Goal: Book appointment/travel/reservation

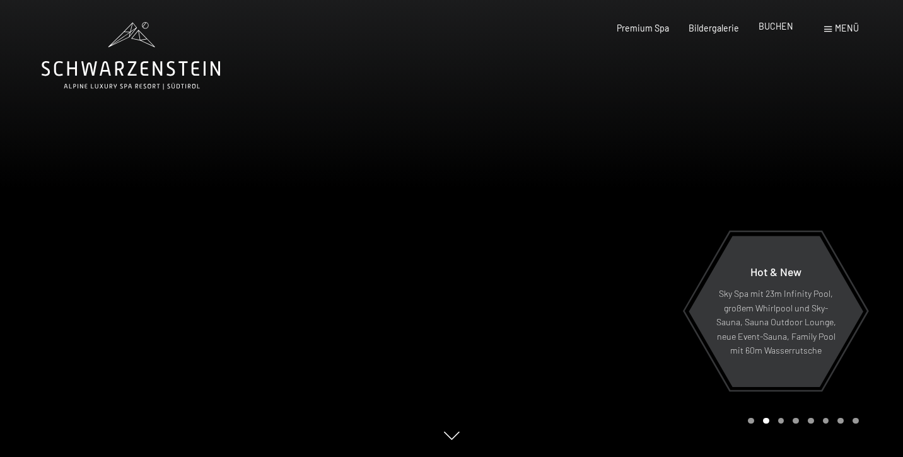
click at [776, 30] on span "BUCHEN" at bounding box center [775, 26] width 35 height 11
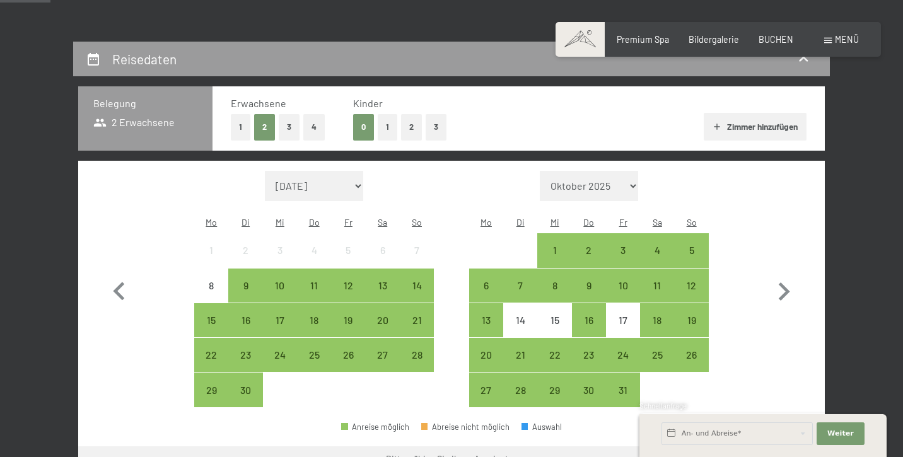
scroll to position [251, 0]
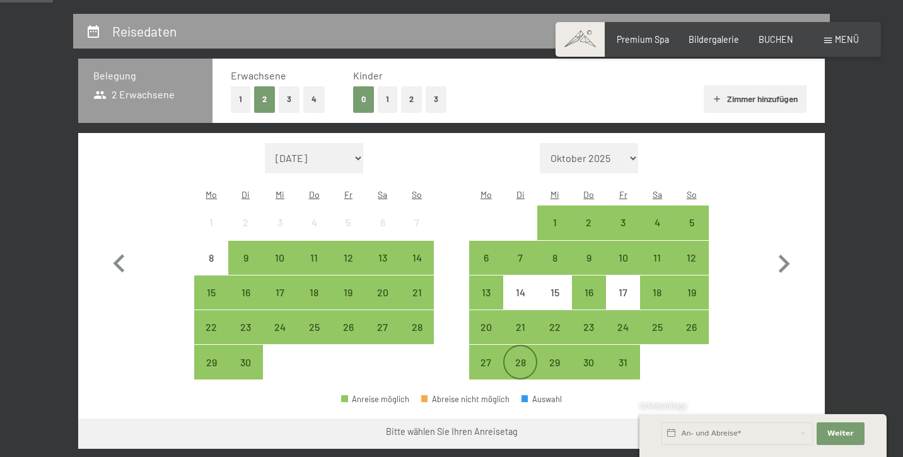
click at [521, 357] on div "28" at bounding box center [520, 373] width 32 height 32
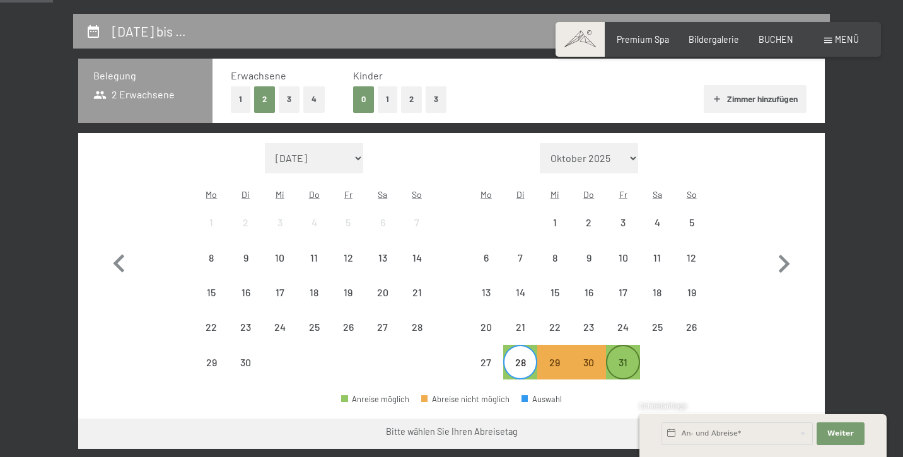
click at [628, 357] on div "31" at bounding box center [623, 373] width 32 height 32
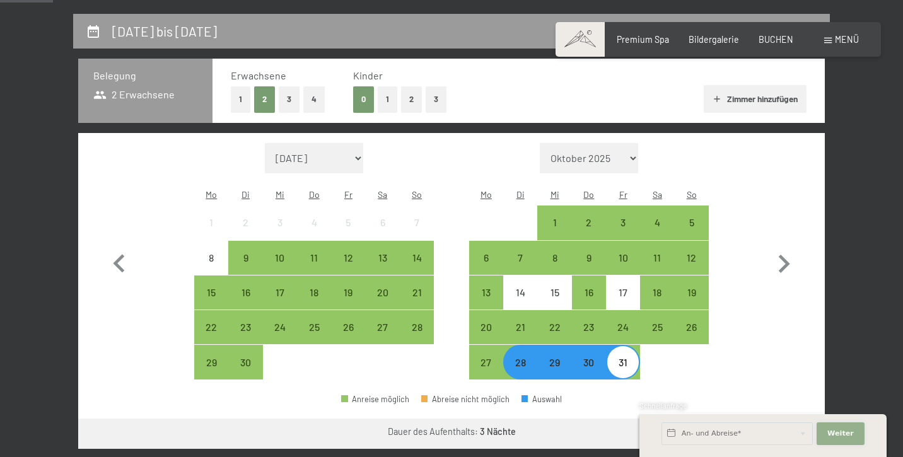
click at [833, 440] on button "Weiter Adressfelder ausblenden" at bounding box center [840, 433] width 48 height 23
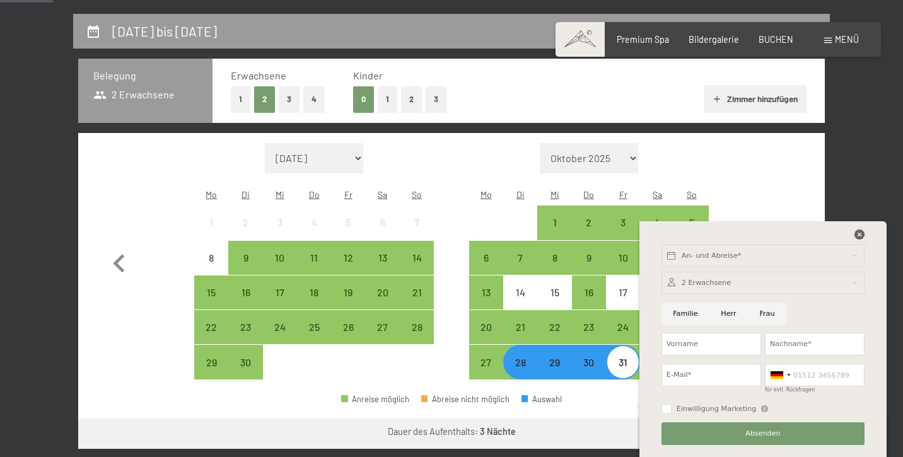
click at [855, 235] on icon at bounding box center [859, 234] width 10 height 10
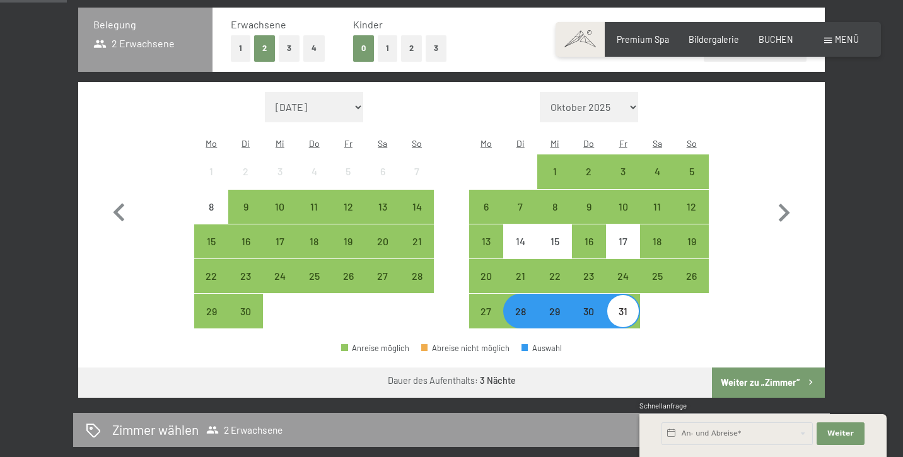
click at [778, 367] on button "Weiter zu „Zimmer“" at bounding box center [768, 382] width 113 height 30
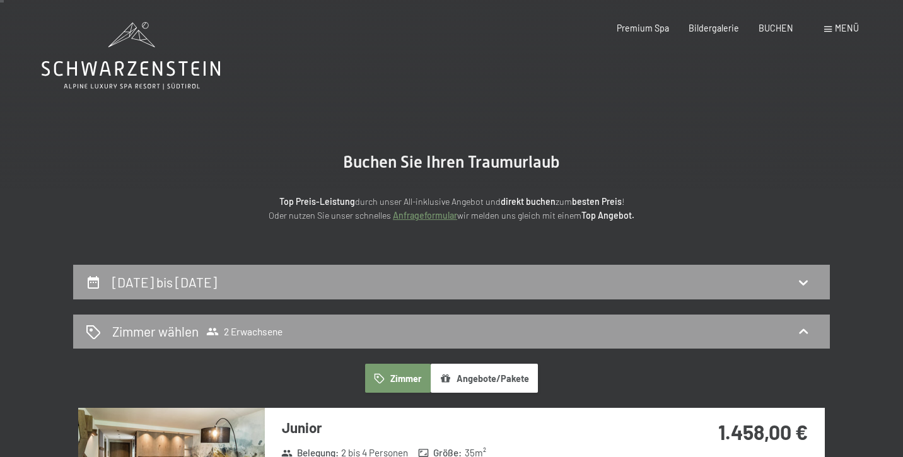
scroll to position [0, 0]
click at [149, 72] on icon at bounding box center [131, 55] width 178 height 67
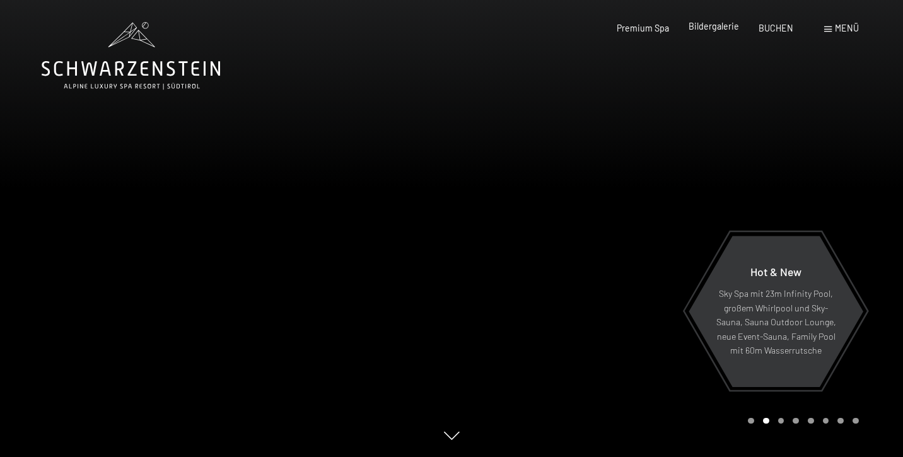
click at [717, 29] on span "Bildergalerie" at bounding box center [713, 26] width 50 height 11
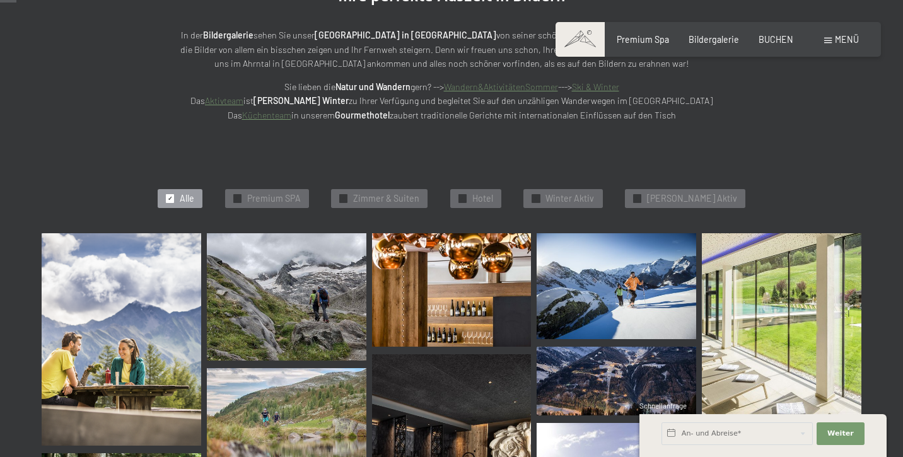
scroll to position [258, 0]
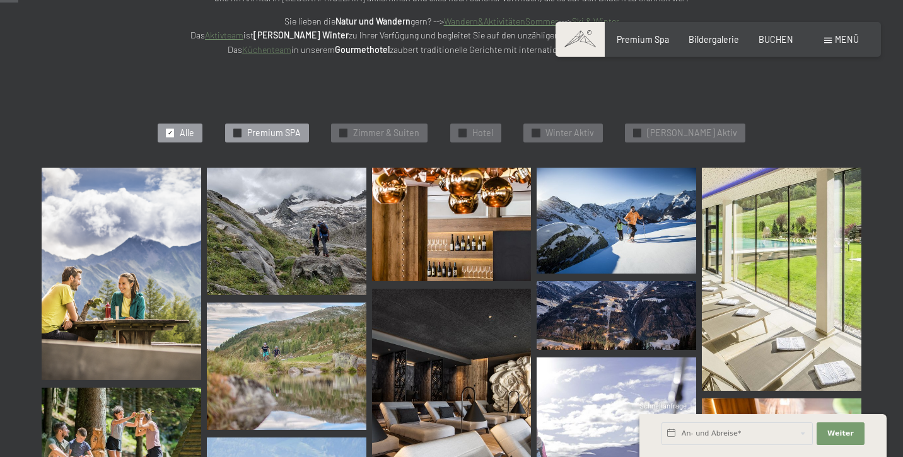
click at [285, 134] on span "Premium SPA" at bounding box center [274, 133] width 54 height 13
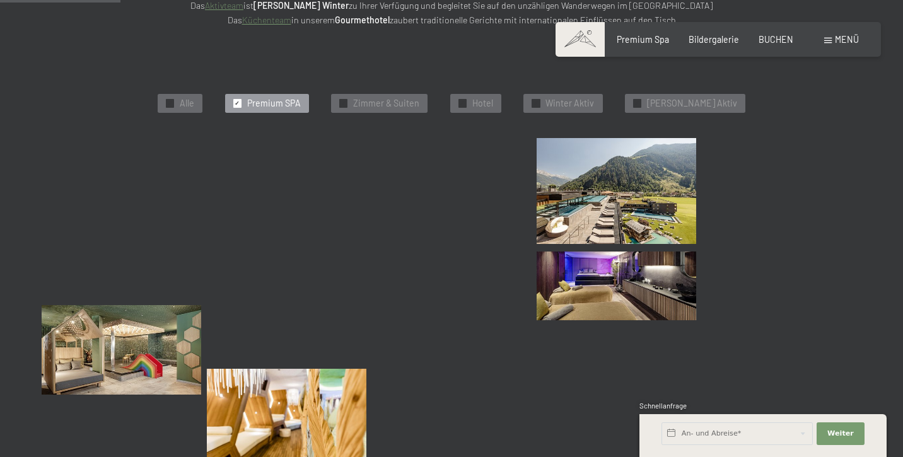
scroll to position [292, 0]
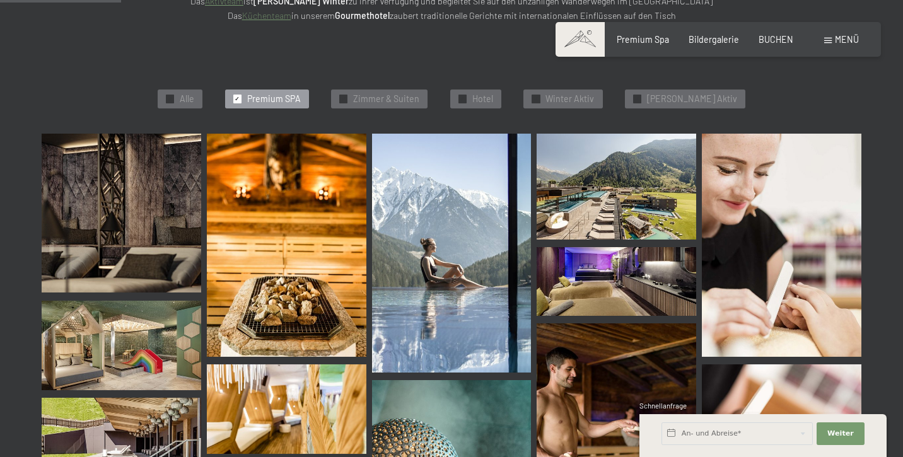
click at [124, 204] on img at bounding box center [121, 213] width 159 height 159
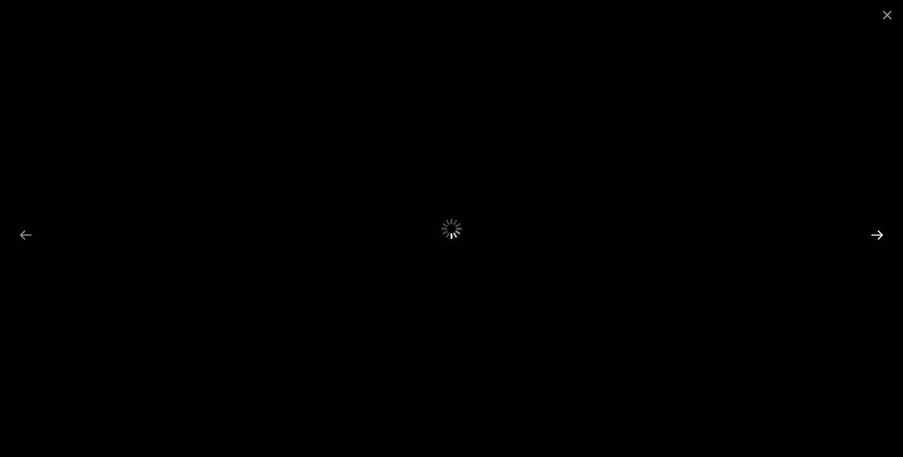
click at [879, 235] on button "Next slide" at bounding box center [877, 235] width 26 height 25
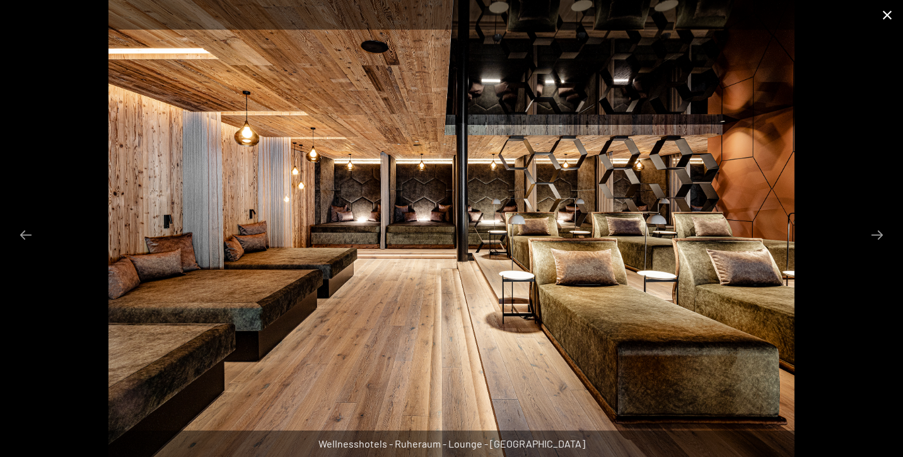
click at [884, 18] on button "Close gallery" at bounding box center [887, 15] width 32 height 30
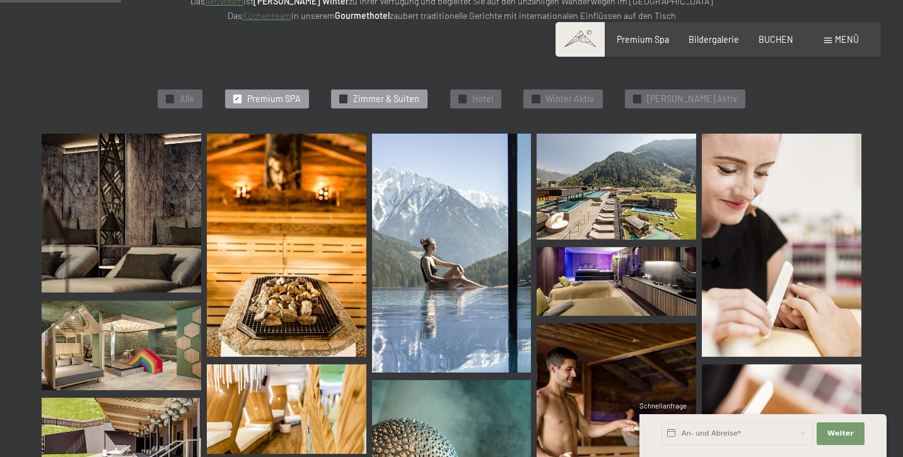
click at [376, 97] on span "Zimmer & Suiten" at bounding box center [386, 99] width 66 height 13
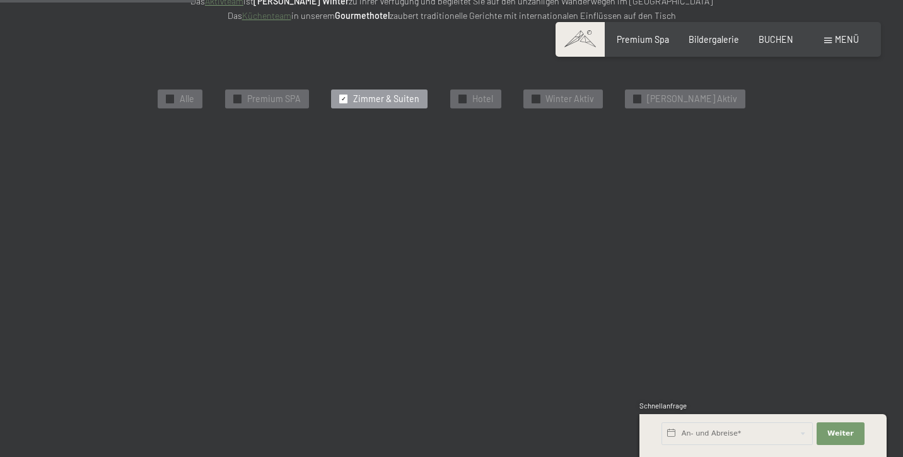
scroll to position [266, 0]
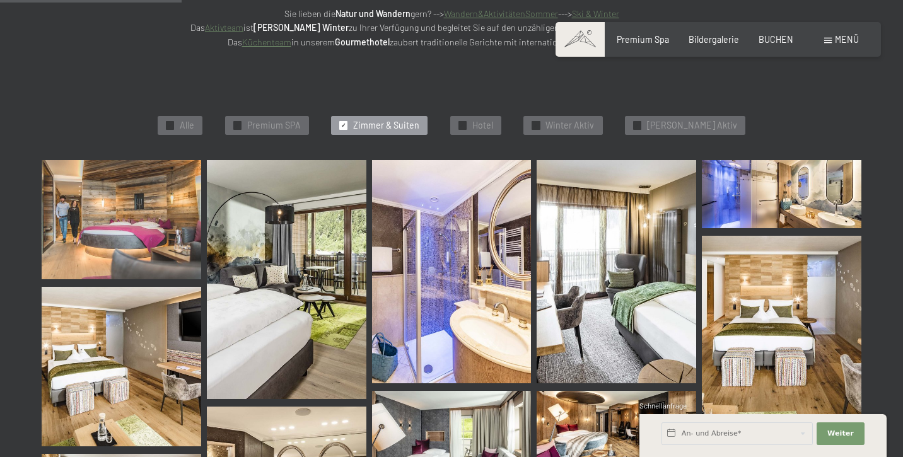
click at [114, 228] on img at bounding box center [121, 220] width 159 height 120
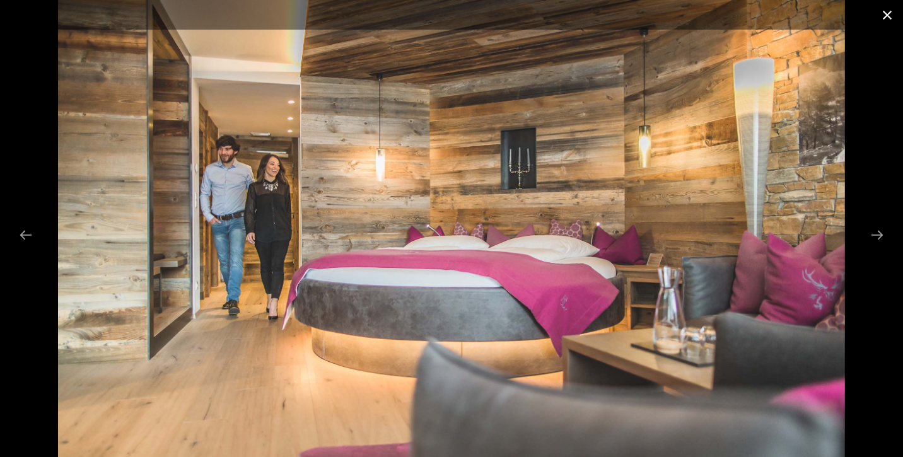
click at [891, 24] on button "Close gallery" at bounding box center [887, 15] width 32 height 30
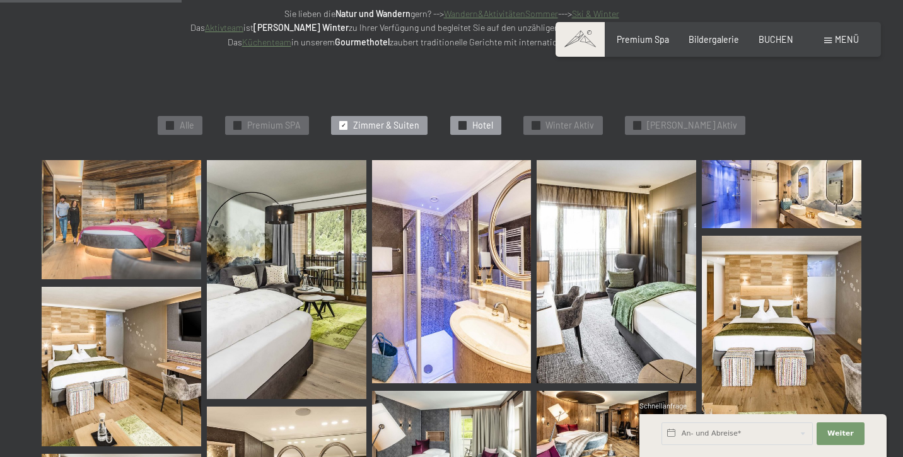
click at [489, 124] on span "Hotel" at bounding box center [482, 125] width 21 height 13
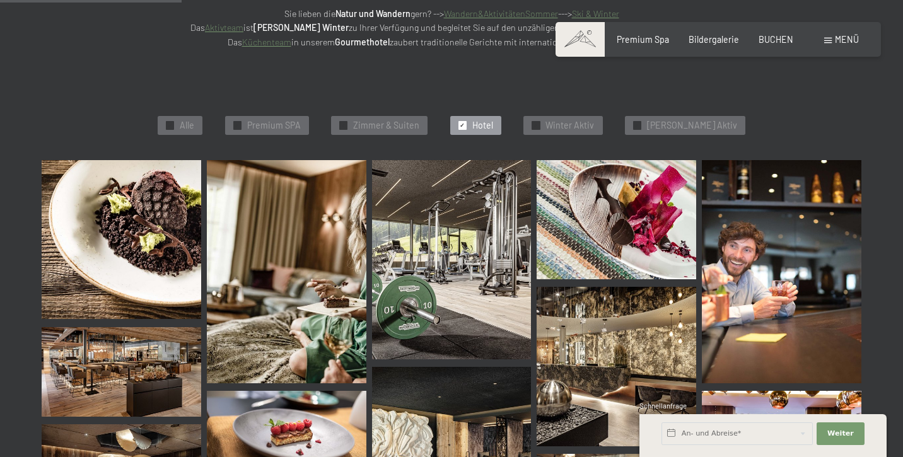
click at [143, 201] on img at bounding box center [121, 239] width 159 height 159
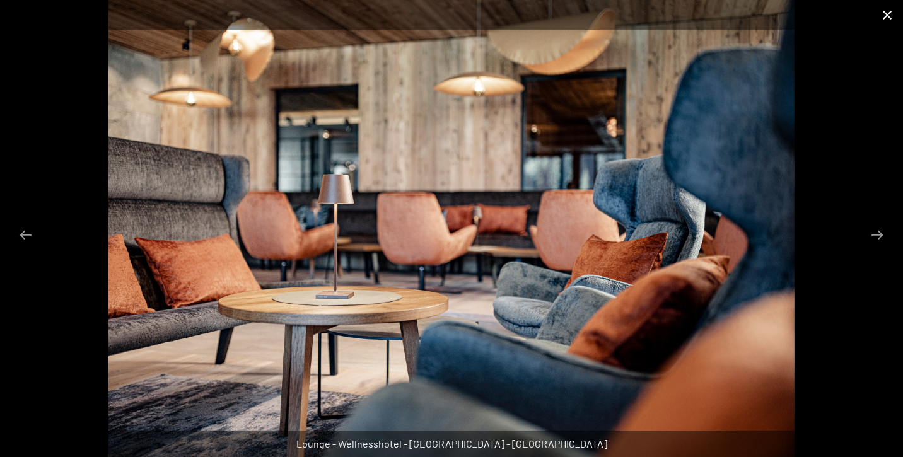
click at [890, 19] on button "Close gallery" at bounding box center [887, 15] width 32 height 30
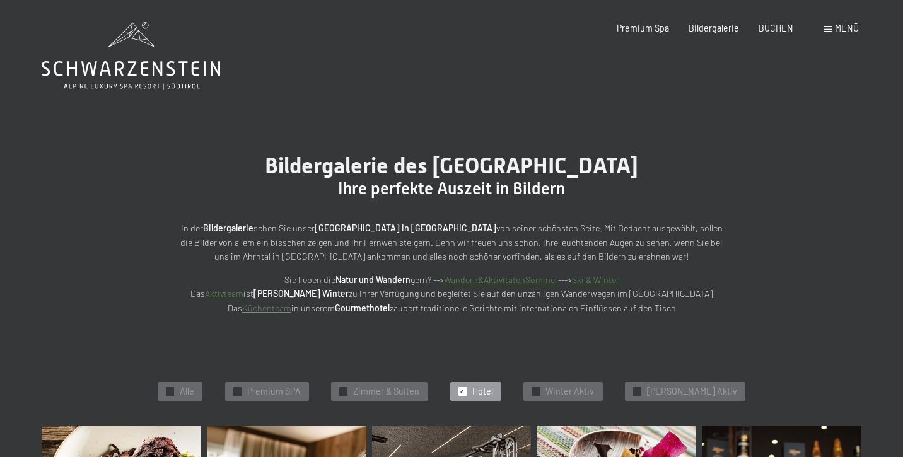
scroll to position [0, 0]
click at [146, 84] on icon at bounding box center [131, 55] width 178 height 67
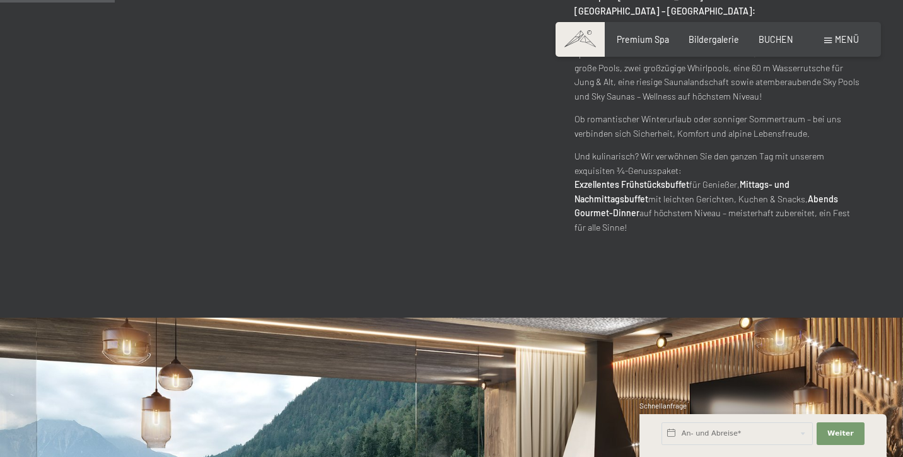
scroll to position [770, 0]
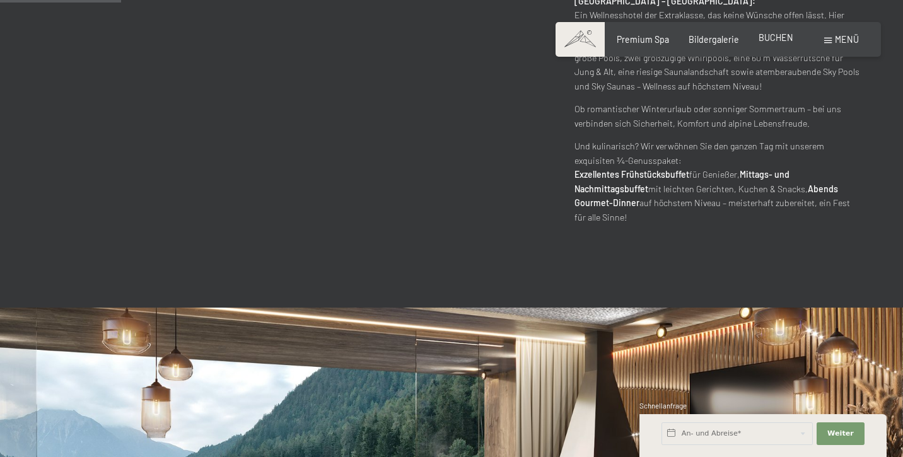
click at [775, 43] on div "Premium Spa Bildergalerie BUCHEN" at bounding box center [694, 39] width 235 height 13
click at [764, 40] on span "BUCHEN" at bounding box center [775, 37] width 35 height 11
